Goal: Transaction & Acquisition: Purchase product/service

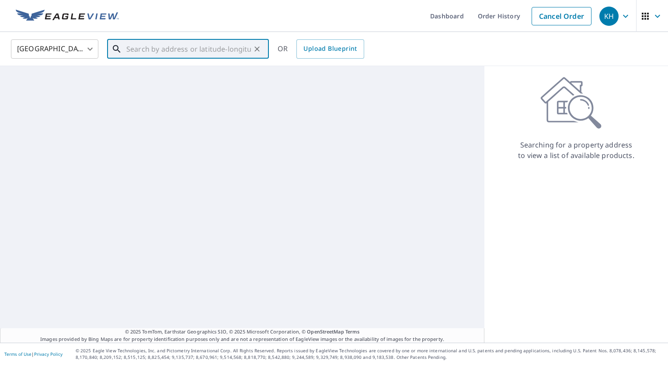
click at [234, 52] on input "text" at bounding box center [188, 49] width 125 height 24
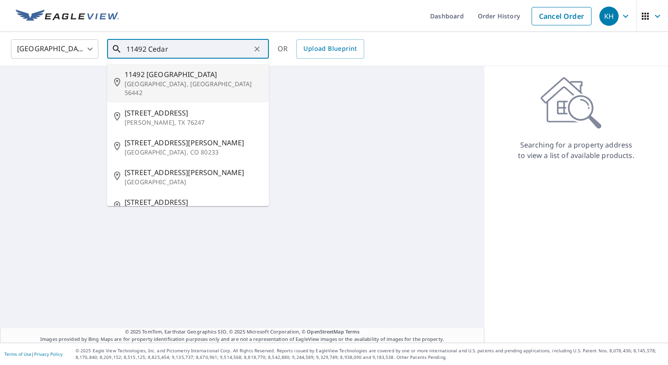
click at [220, 82] on p "[GEOGRAPHIC_DATA], [GEOGRAPHIC_DATA] 56442" at bounding box center [193, 88] width 137 height 17
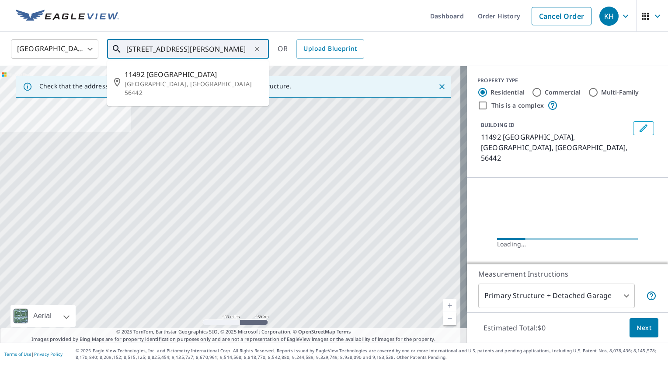
click at [248, 52] on input "[STREET_ADDRESS][PERSON_NAME]" at bounding box center [188, 49] width 125 height 24
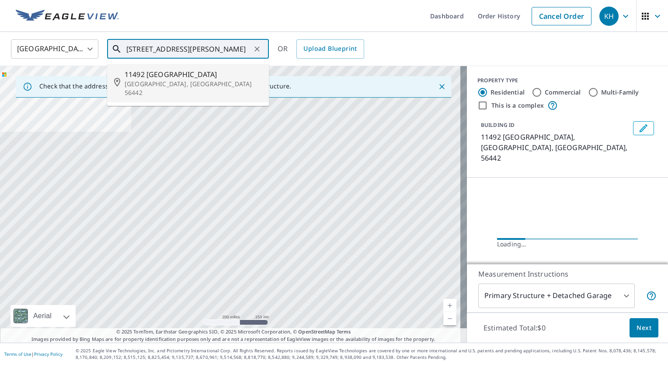
drag, startPoint x: 248, startPoint y: 52, endPoint x: 151, endPoint y: 59, distance: 97.4
click at [151, 59] on div "[STREET_ADDRESS][PERSON_NAME] ​ [STREET_ADDRESS][PERSON_NAME]" at bounding box center [188, 48] width 162 height 19
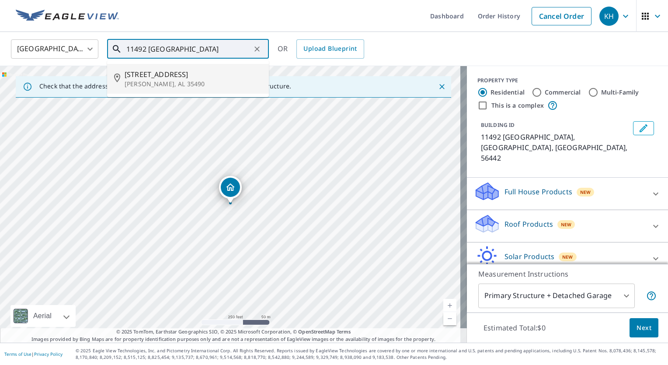
click at [158, 78] on span "[STREET_ADDRESS]" at bounding box center [193, 74] width 137 height 10
type input "[STREET_ADDRESS][PERSON_NAME]"
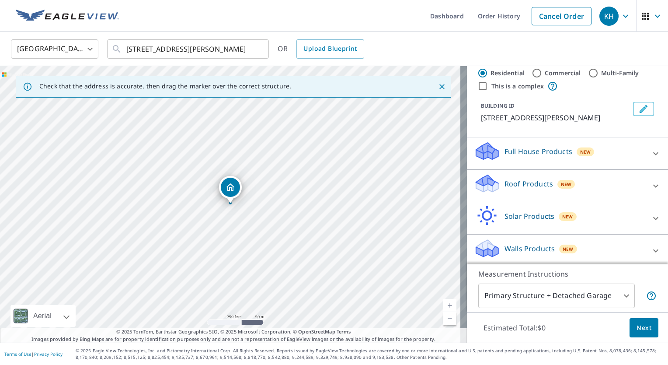
scroll to position [21, 0]
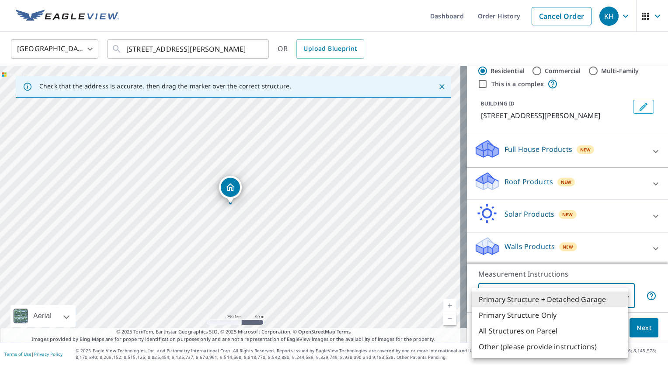
click at [546, 302] on body "KH KH Dashboard Order History Cancel Order KH [GEOGRAPHIC_DATA] [GEOGRAPHIC_DAT…" at bounding box center [334, 182] width 668 height 365
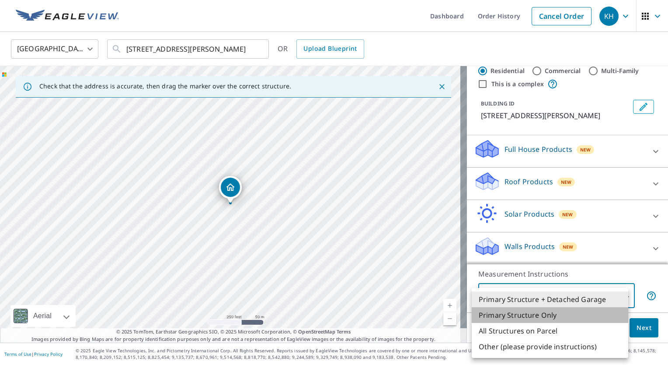
click at [546, 319] on li "Primary Structure Only" at bounding box center [550, 315] width 157 height 16
type input "2"
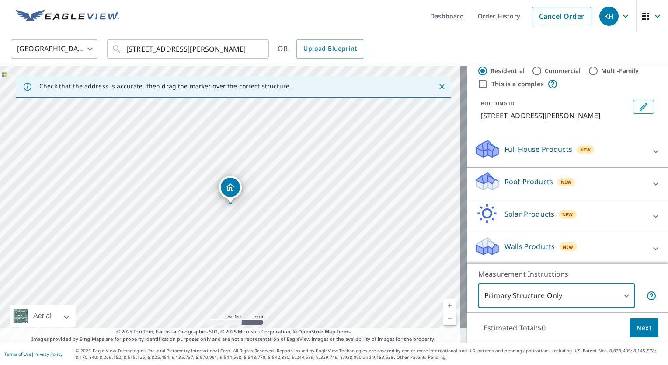
click at [641, 283] on div "Primary Structure Only 2 ​" at bounding box center [568, 295] width 178 height 24
drag, startPoint x: 642, startPoint y: 316, endPoint x: 636, endPoint y: 327, distance: 12.8
click at [636, 327] on div "Estimated Total: $0 Next" at bounding box center [567, 327] width 201 height 31
click at [637, 327] on span "Next" at bounding box center [644, 327] width 15 height 11
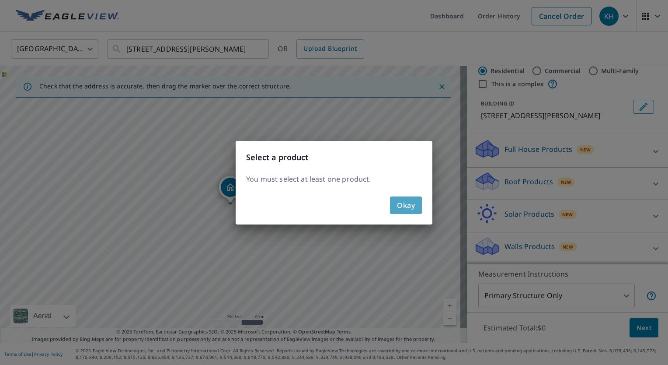
click at [416, 206] on button "Okay" at bounding box center [406, 204] width 32 height 17
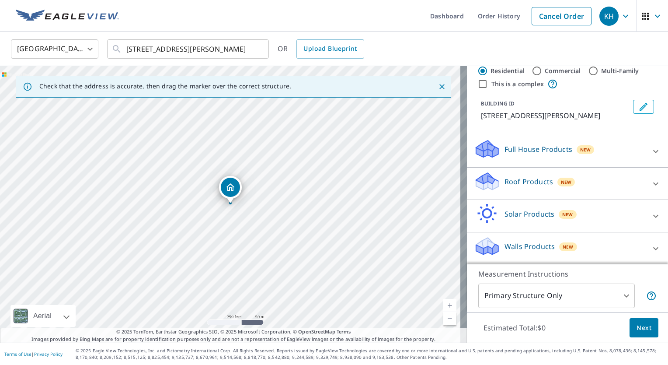
click at [626, 240] on div "Walls Products New" at bounding box center [559, 248] width 171 height 25
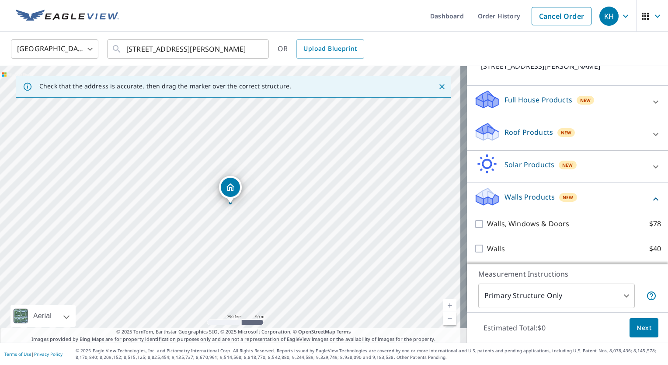
click at [627, 200] on div "Walls Products New" at bounding box center [562, 198] width 177 height 25
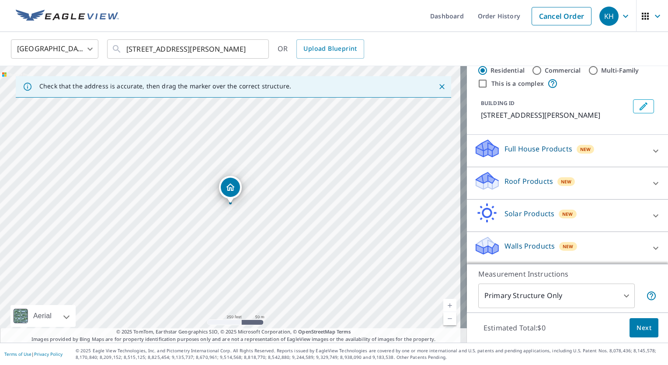
scroll to position [21, 0]
click at [631, 176] on div "Roof Products New" at bounding box center [559, 183] width 171 height 25
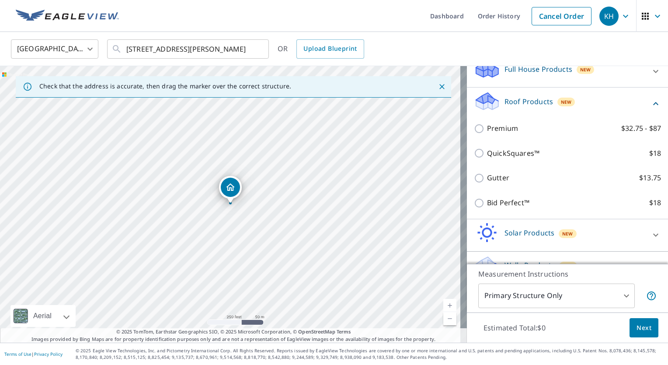
scroll to position [120, 0]
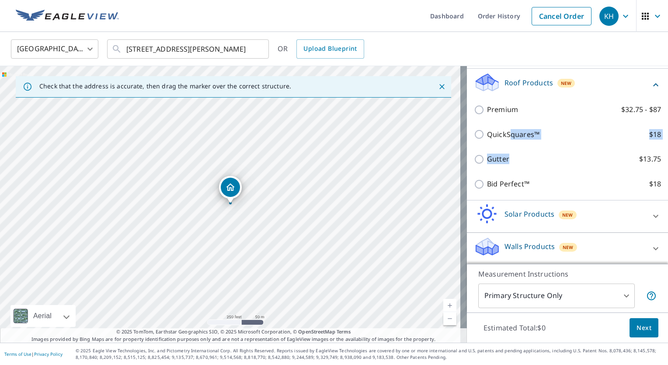
drag, startPoint x: 503, startPoint y: 129, endPoint x: 561, endPoint y: 147, distance: 60.9
click at [561, 147] on div "Premium $32.75 - $87 QuickSquares™ $18 Gutter $13.75 Bid Perfect™ $18" at bounding box center [567, 146] width 187 height 99
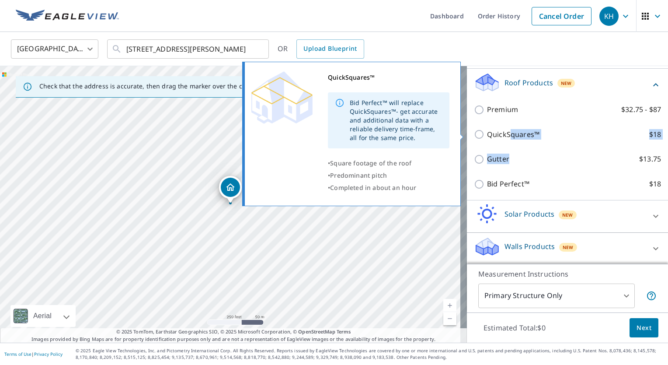
drag, startPoint x: 561, startPoint y: 147, endPoint x: 553, endPoint y: 134, distance: 15.4
click at [553, 134] on label "QuickSquares™ $18" at bounding box center [574, 134] width 174 height 11
click at [487, 134] on input "QuickSquares™ $18" at bounding box center [480, 134] width 13 height 10
checkbox input "true"
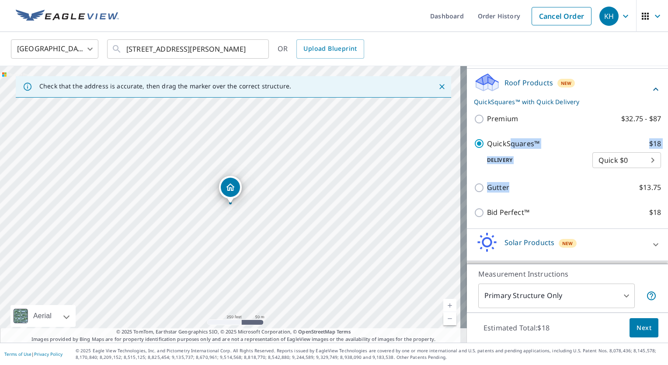
click at [598, 157] on body "KH KH Dashboard Order History Cancel Order KH [GEOGRAPHIC_DATA] [GEOGRAPHIC_DAT…" at bounding box center [334, 182] width 668 height 365
click at [598, 157] on li "Quick $0" at bounding box center [614, 160] width 69 height 16
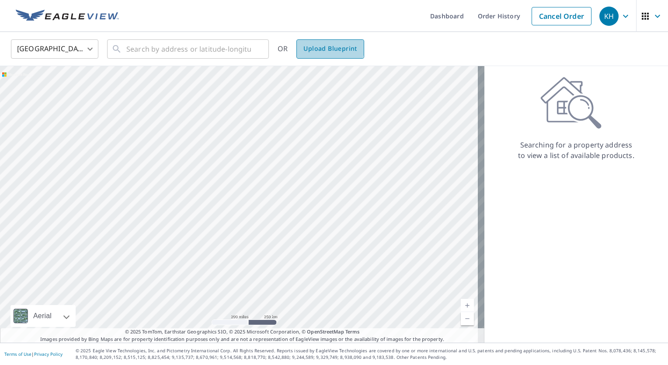
click at [325, 46] on span "Upload Blueprint" at bounding box center [330, 48] width 53 height 11
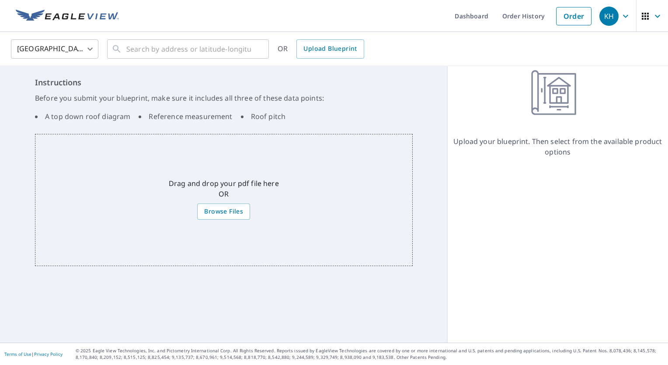
click at [420, 37] on div "United States US ​ ​ OR Upload Blueprint" at bounding box center [334, 49] width 668 height 34
click at [476, 13] on link "Dashboard" at bounding box center [472, 16] width 48 height 32
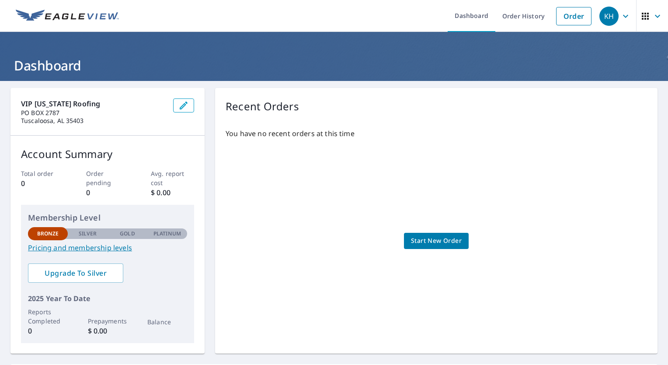
click at [105, 249] on link "Pricing and membership levels" at bounding box center [107, 247] width 159 height 10
click at [415, 246] on link "Start New Order" at bounding box center [436, 241] width 65 height 16
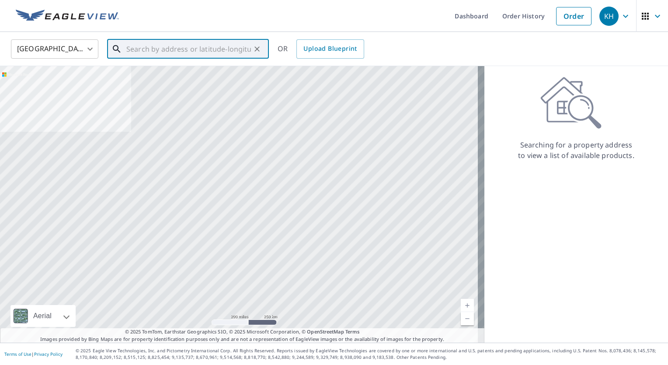
click at [201, 58] on div "​" at bounding box center [188, 48] width 162 height 19
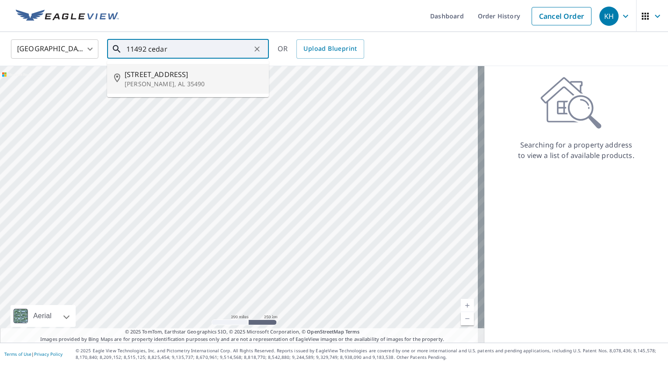
click at [192, 75] on span "[STREET_ADDRESS]" at bounding box center [193, 74] width 137 height 10
type input "[STREET_ADDRESS][PERSON_NAME]"
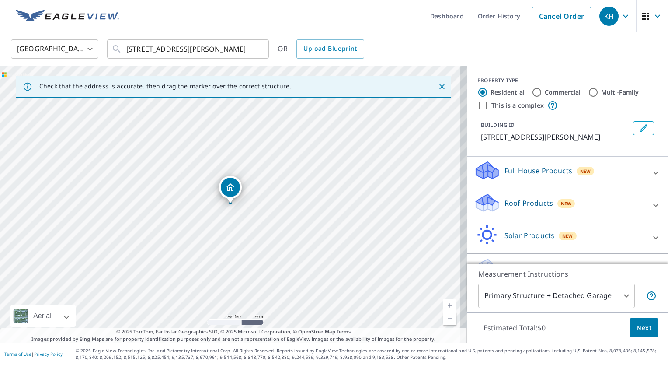
click at [567, 206] on div "Roof Products New" at bounding box center [559, 204] width 171 height 25
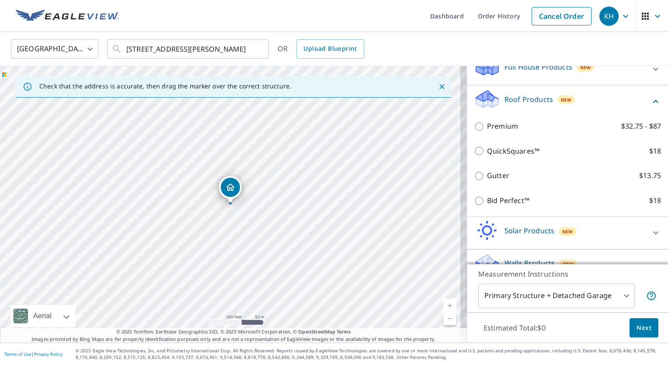
scroll to position [105, 0]
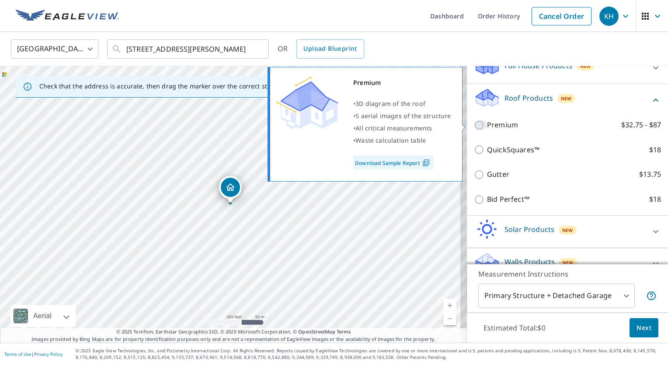
click at [474, 122] on input "Premium $32.75 - $87" at bounding box center [480, 125] width 13 height 10
checkbox input "true"
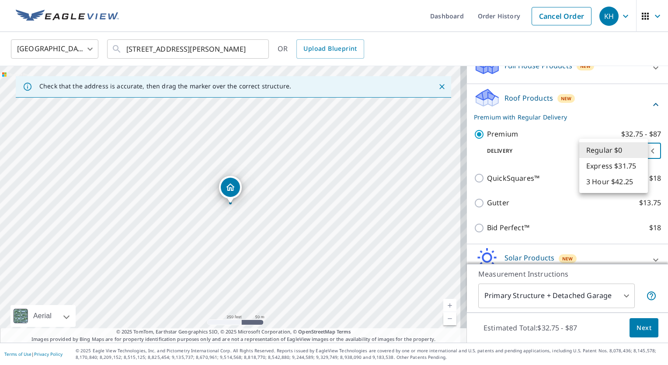
click at [597, 147] on body "KH KH Dashboard Order History Cancel Order KH United States US ​ 11492 Cedar Gl…" at bounding box center [334, 182] width 668 height 365
click at [597, 147] on li "Regular $0" at bounding box center [614, 150] width 69 height 16
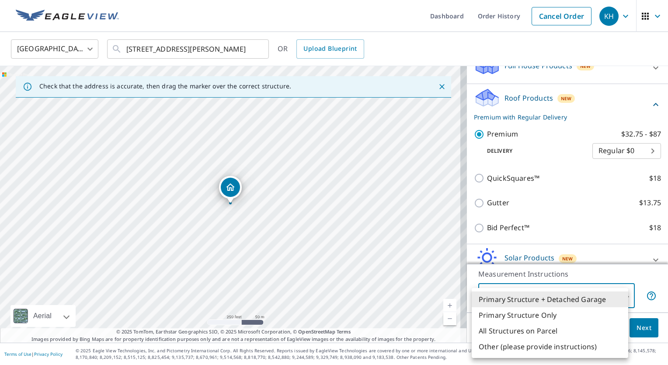
click at [588, 301] on body "KH KH Dashboard Order History Cancel Order KH United States US ​ 11492 Cedar Gl…" at bounding box center [334, 182] width 668 height 365
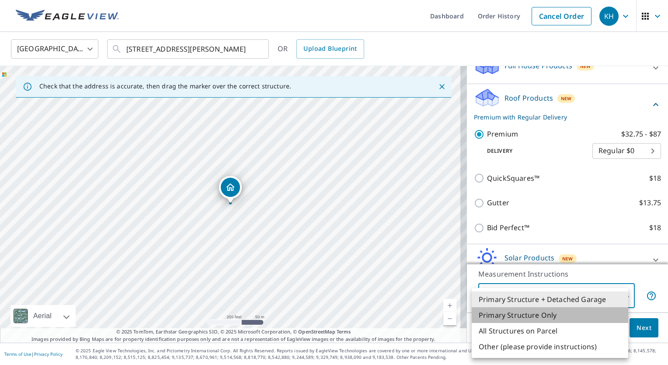
click at [573, 312] on li "Primary Structure Only" at bounding box center [550, 315] width 157 height 16
type input "2"
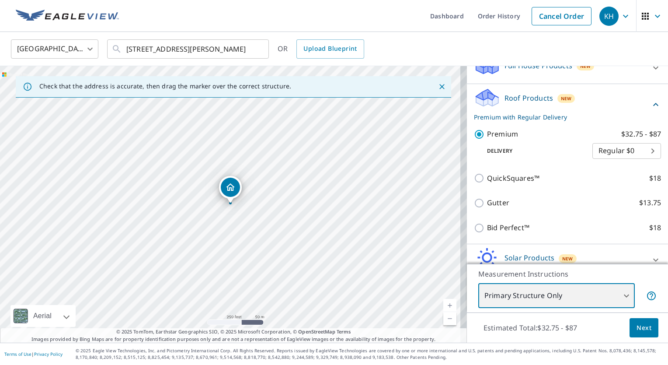
scroll to position [149, 0]
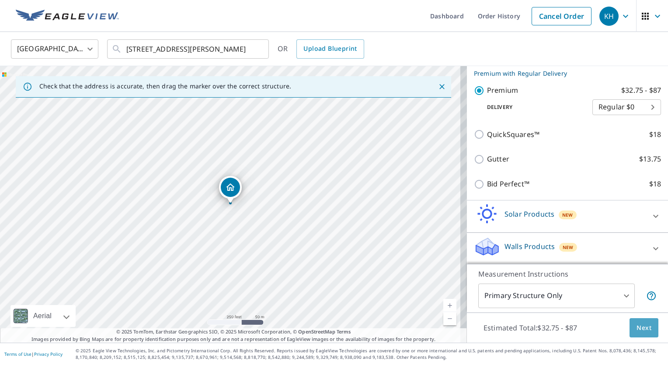
click at [637, 332] on span "Next" at bounding box center [644, 327] width 15 height 11
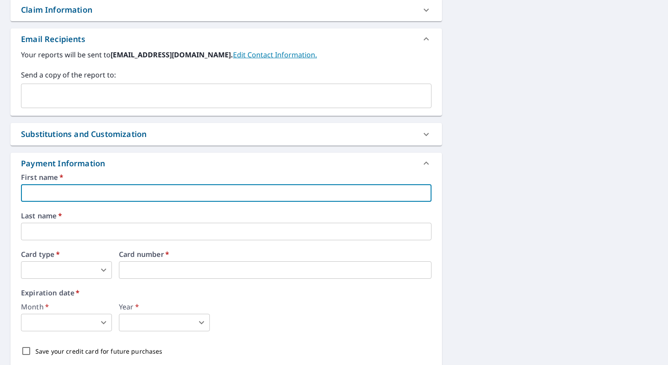
click at [252, 193] on input "text" at bounding box center [226, 192] width 411 height 17
